Goal: Obtain resource: Obtain resource

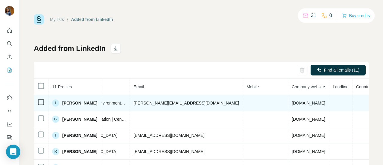
scroll to position [0, 201]
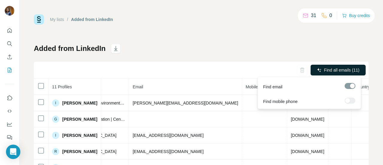
click at [335, 69] on span "Find all emails (11)" at bounding box center [341, 70] width 35 height 6
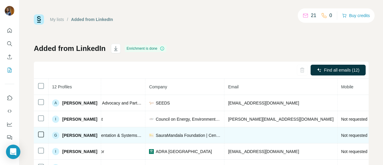
scroll to position [0, 157]
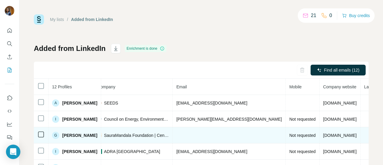
click at [227, 136] on td at bounding box center [228, 135] width 113 height 16
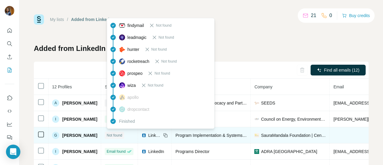
click at [118, 136] on span "Not found" at bounding box center [114, 134] width 16 height 5
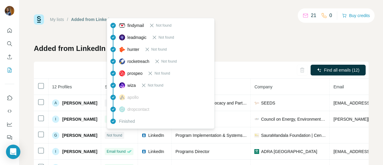
click at [124, 120] on span "Finished" at bounding box center [127, 121] width 16 height 6
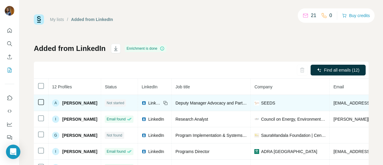
scroll to position [0, 157]
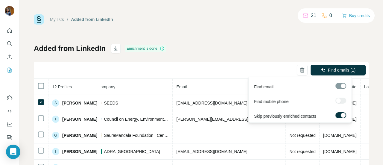
click at [336, 101] on div at bounding box center [340, 100] width 11 height 6
click at [342, 115] on div at bounding box center [342, 115] width 5 height 5
click at [341, 69] on span "Find emails (1)" at bounding box center [342, 70] width 28 height 6
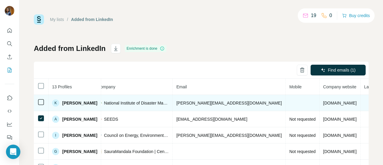
click at [224, 103] on span "[PERSON_NAME][EMAIL_ADDRESS][DOMAIN_NAME]" at bounding box center [228, 102] width 105 height 5
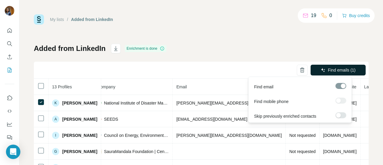
click at [332, 69] on span "Find emails (1)" at bounding box center [342, 70] width 28 height 6
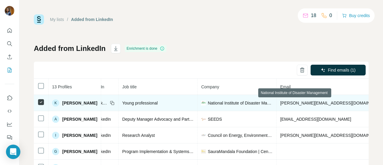
scroll to position [0, 55]
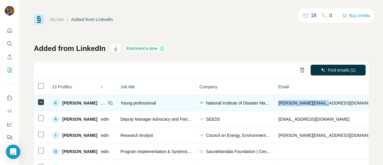
drag, startPoint x: 285, startPoint y: 103, endPoint x: 329, endPoint y: 106, distance: 44.4
click at [329, 106] on td "[PERSON_NAME][EMAIL_ADDRESS][DOMAIN_NAME]" at bounding box center [330, 103] width 113 height 16
copy span "[PERSON_NAME][EMAIL_ADDRESS][DOMAIN_NAME]"
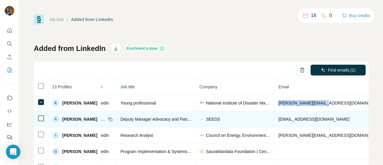
scroll to position [0, 0]
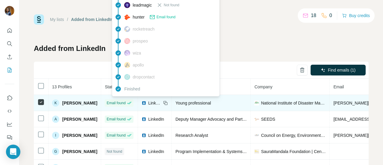
click at [125, 102] on span "Email found" at bounding box center [115, 102] width 19 height 5
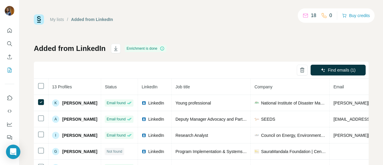
click at [261, 53] on div "Added from LinkedIn Enrichment is done Find emails (1) 13 Profiles Status Linke…" at bounding box center [201, 140] width 334 height 193
click at [88, 55] on div "Added from LinkedIn Enrichment is done Find all emails (13) 13 Profiles Status …" at bounding box center [201, 140] width 334 height 193
click at [131, 47] on div "Enrichment is done" at bounding box center [146, 48] width 42 height 7
click at [163, 48] on icon at bounding box center [162, 48] width 5 height 5
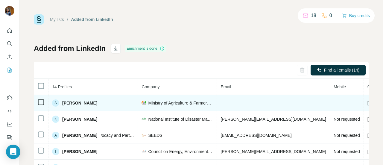
scroll to position [0, 113]
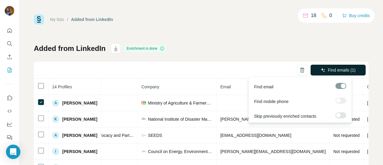
click at [328, 67] on span "Find emails (1)" at bounding box center [342, 70] width 28 height 6
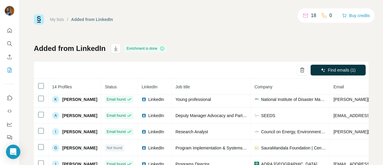
scroll to position [0, 0]
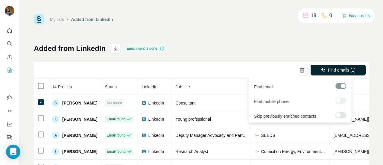
click at [329, 67] on span "Find emails (1)" at bounding box center [342, 70] width 28 height 6
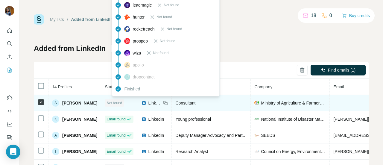
click at [122, 100] on span "Not found" at bounding box center [114, 102] width 16 height 5
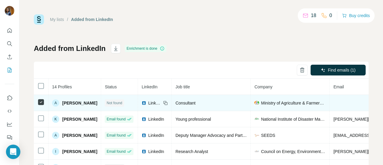
click at [222, 101] on div "Consultant" at bounding box center [210, 103] width 71 height 6
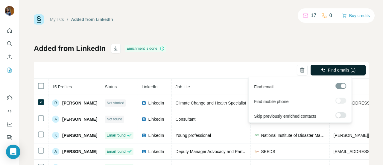
click at [327, 66] on button "Find emails (1)" at bounding box center [337, 70] width 55 height 11
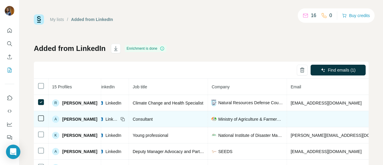
scroll to position [0, 46]
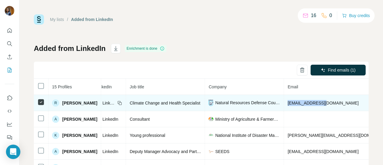
drag, startPoint x: 295, startPoint y: 103, endPoint x: 331, endPoint y: 101, distance: 36.5
click at [331, 101] on td "[EMAIL_ADDRESS][DOMAIN_NAME]" at bounding box center [340, 103] width 113 height 16
copy span "[EMAIL_ADDRESS][DOMAIN_NAME]"
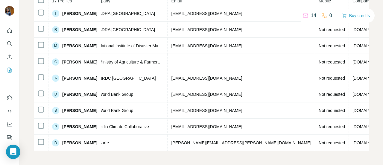
scroll to position [0, 162]
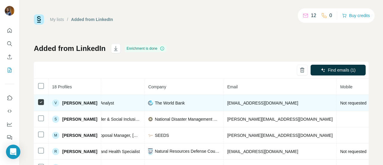
scroll to position [0, 110]
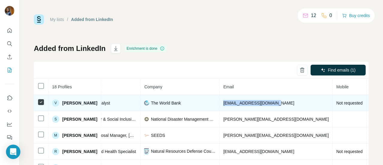
drag, startPoint x: 230, startPoint y: 102, endPoint x: 279, endPoint y: 102, distance: 49.0
click at [279, 102] on span "[EMAIL_ADDRESS][DOMAIN_NAME]" at bounding box center [258, 102] width 71 height 5
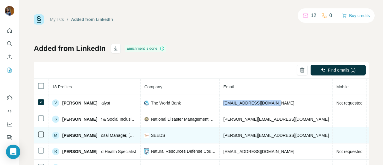
copy span "[EMAIL_ADDRESS][DOMAIN_NAME]"
